Goal: Transaction & Acquisition: Obtain resource

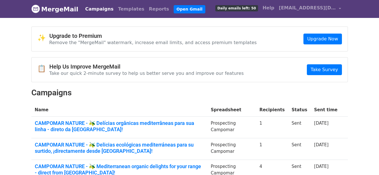
click at [117, 7] on link "Templates" at bounding box center [131, 8] width 31 height 11
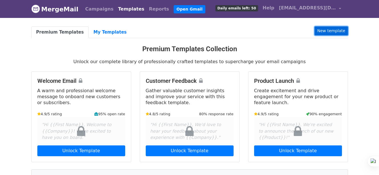
click at [320, 31] on link "New template" at bounding box center [330, 30] width 33 height 9
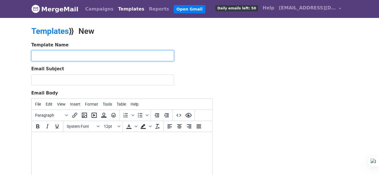
click at [64, 53] on input "text" at bounding box center [102, 55] width 142 height 11
paste input "AP CMN - FR"
type input "AP CMN - FR"
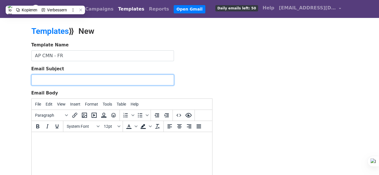
paste input "CAMPOMAR NATURE - 🫒 Des délices méditerranéens biologiques pour votre assortime…"
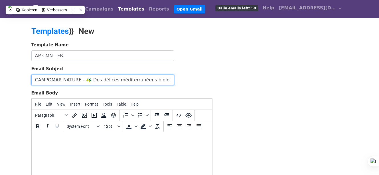
scroll to position [0, 118]
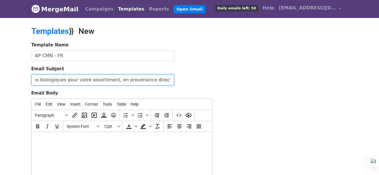
type input "CAMPOMAR NATURE - 🫒 Des délices méditerranéens biologiques pour votre assortime…"
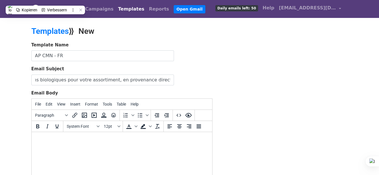
scroll to position [0, 0]
paste body
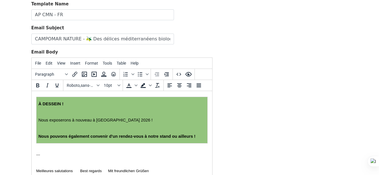
scroll to position [450, 0]
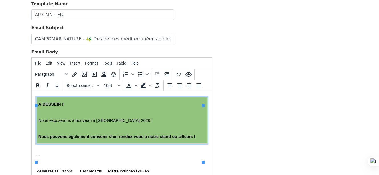
click at [130, 123] on span "Nous exposerons à nouveau à ANUGA 2026 !" at bounding box center [95, 120] width 114 height 5
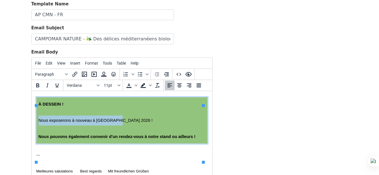
drag, startPoint x: 39, startPoint y: 128, endPoint x: 130, endPoint y: 127, distance: 91.5
click at [130, 123] on span "Nous exposerons à nouveau à ANUGA 2026 !" at bounding box center [95, 120] width 114 height 5
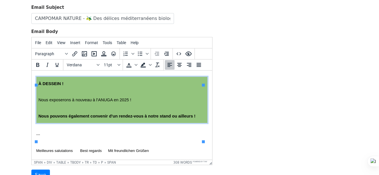
scroll to position [98, 0]
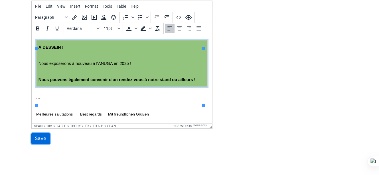
click at [41, 136] on input "Save" at bounding box center [40, 138] width 19 height 11
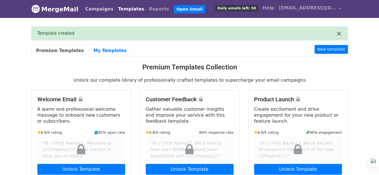
click at [99, 10] on link "Campaigns" at bounding box center [99, 8] width 33 height 11
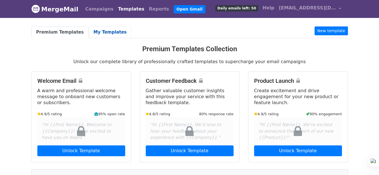
click at [100, 31] on link "My Templates" at bounding box center [110, 32] width 43 height 12
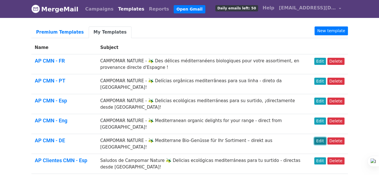
click at [321, 138] on link "Edit" at bounding box center [320, 141] width 12 height 7
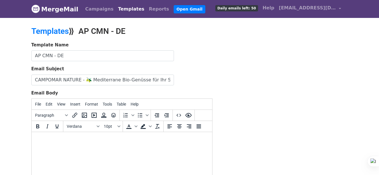
scroll to position [57, 0]
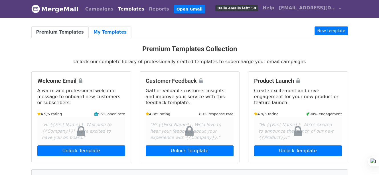
click at [103, 33] on link "My Templates" at bounding box center [110, 32] width 43 height 12
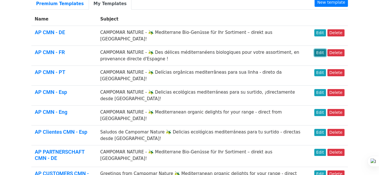
click at [321, 49] on link "Edit" at bounding box center [320, 52] width 12 height 7
click at [58, 49] on link "AP CMN - FR" at bounding box center [50, 52] width 30 height 6
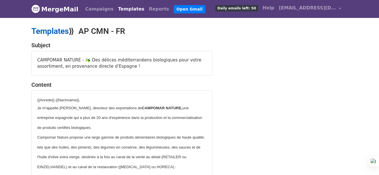
click at [53, 31] on link "Templates" at bounding box center [49, 30] width 37 height 9
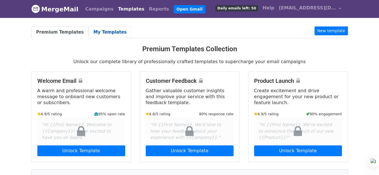
click at [102, 30] on link "My Templates" at bounding box center [110, 32] width 43 height 12
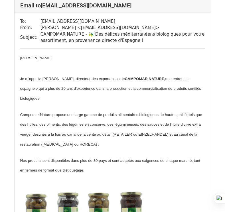
scroll to position [871, 0]
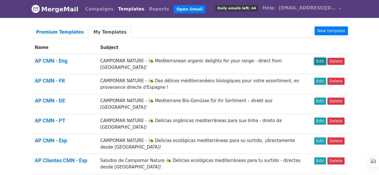
click at [323, 62] on link "Edit" at bounding box center [320, 61] width 12 height 7
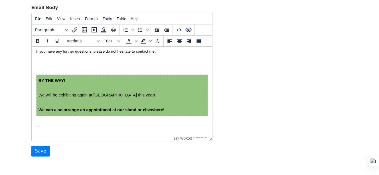
scroll to position [399, 0]
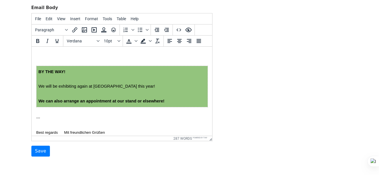
click at [136, 85] on span "We will be exhibiting again at ANUGA this year!" at bounding box center [96, 86] width 117 height 5
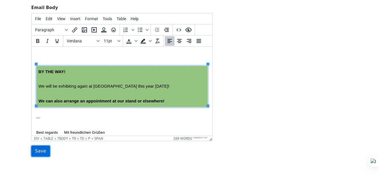
click at [34, 149] on input "Save" at bounding box center [40, 151] width 19 height 11
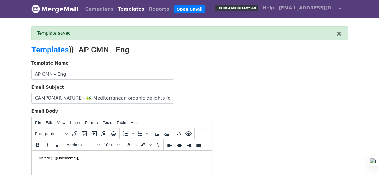
click at [328, 71] on div "Template Name AP CMN - Eng Email Subject CAMPOMAR NATURE - 🫒 Mediterranean orga…" at bounding box center [189, 160] width 325 height 201
click at [102, 8] on link "Campaigns" at bounding box center [99, 8] width 33 height 11
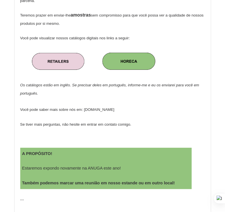
scroll to position [399, 0]
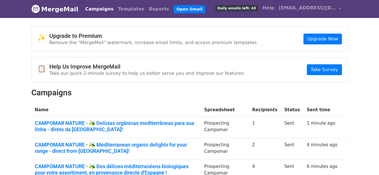
click at [322, 160] on td "6 minutes ago" at bounding box center [322, 171] width 38 height 22
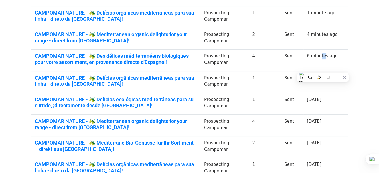
scroll to position [114, 0]
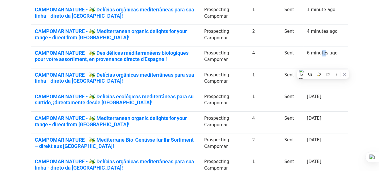
click at [370, 88] on body "MergeMail Campaigns Templates Reports Open Gmail Daily emails left: 43 Help cam…" at bounding box center [189, 71] width 379 height 371
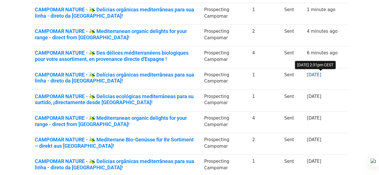
scroll to position [0, 0]
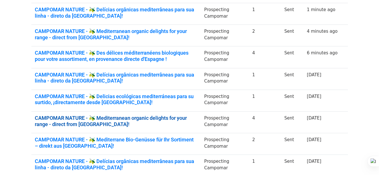
click at [187, 117] on link "CAMPOMAR NATURE - 🫒 Mediterranean organic delights for your range - direct from…" at bounding box center [116, 121] width 162 height 12
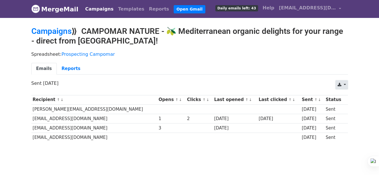
click at [343, 83] on link at bounding box center [341, 84] width 12 height 9
click at [349, 106] on link "Excel" at bounding box center [348, 106] width 26 height 9
click at [59, 30] on link "Campaigns" at bounding box center [51, 30] width 40 height 9
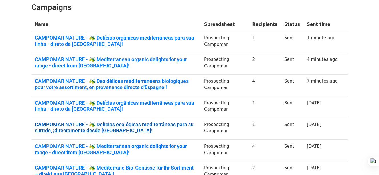
click at [197, 122] on link "CAMPOMAR NATURE - 🫒 Delicias ecológicas mediterráneas para su surtido, ¡directa…" at bounding box center [116, 128] width 162 height 12
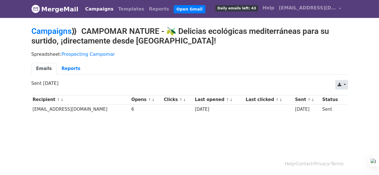
click at [345, 82] on link at bounding box center [341, 84] width 12 height 9
click at [345, 106] on link "Excel" at bounding box center [348, 106] width 26 height 9
click at [54, 32] on link "Campaigns" at bounding box center [51, 30] width 40 height 9
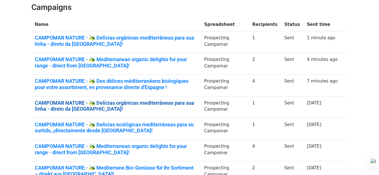
click at [197, 100] on link "CAMPOMAR NATURE - 🫒 Delícias orgânicas mediterrâneas para sua linha - direto da…" at bounding box center [116, 106] width 162 height 12
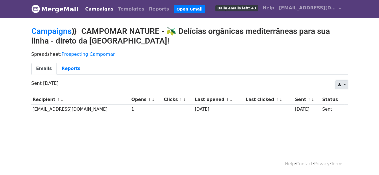
click at [343, 85] on link at bounding box center [341, 84] width 12 height 9
click at [349, 105] on link "Excel" at bounding box center [348, 106] width 26 height 9
